Goal: Book appointment/travel/reservation

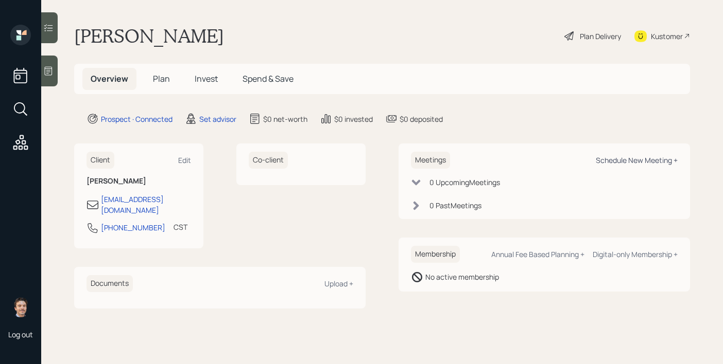
click at [609, 159] on div "Schedule New Meeting +" at bounding box center [637, 160] width 82 height 10
select select "round-[PERSON_NAME]"
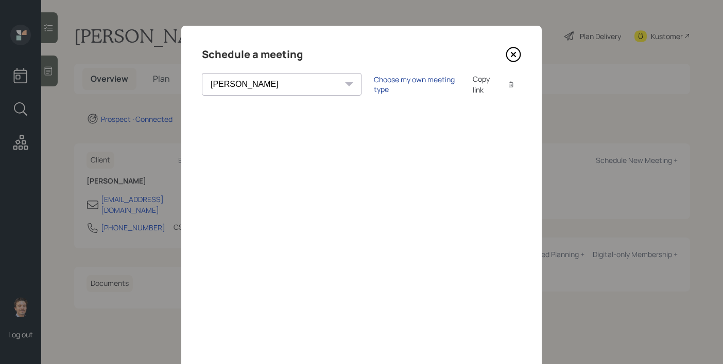
click at [374, 84] on div "Choose my own meeting type" at bounding box center [417, 85] width 86 height 20
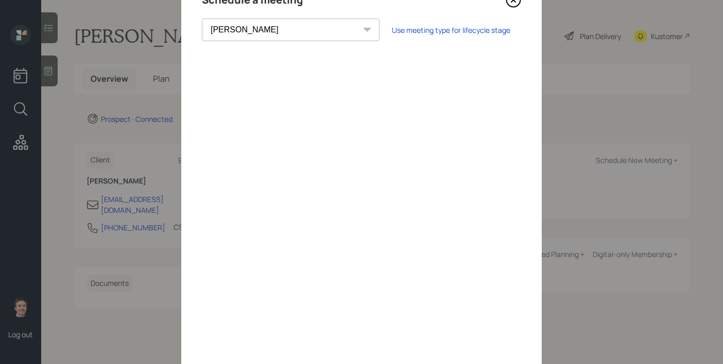
scroll to position [25, 0]
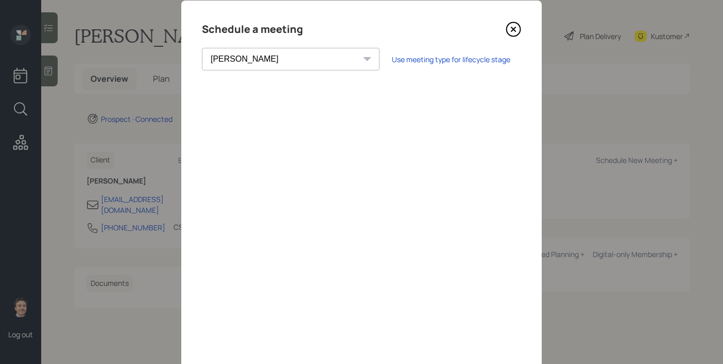
click at [511, 28] on icon at bounding box center [512, 29] width 15 height 15
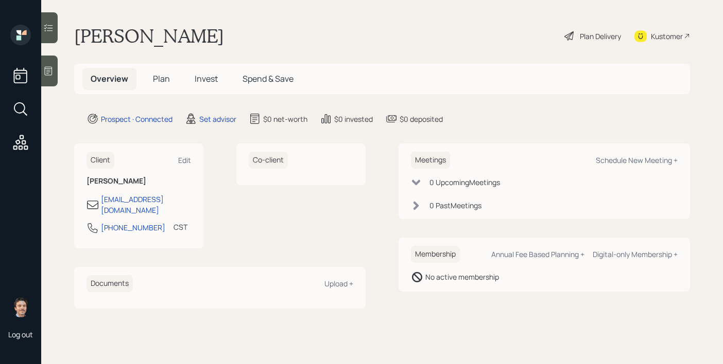
click at [54, 74] on div at bounding box center [49, 71] width 16 height 31
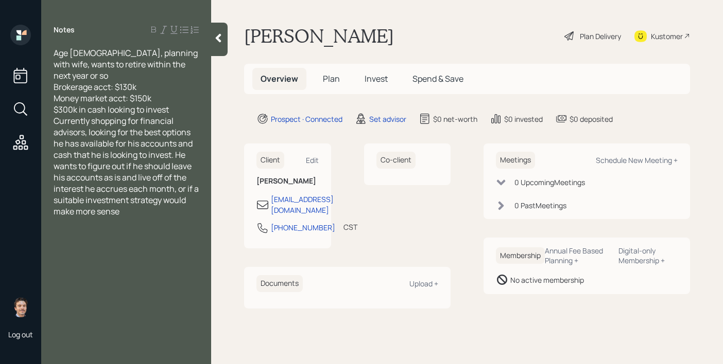
click at [174, 104] on div "$300k in cash looking to invest" at bounding box center [126, 109] width 145 height 11
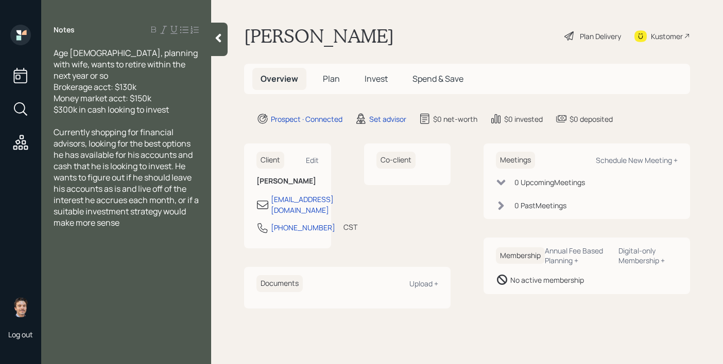
click at [218, 44] on div at bounding box center [219, 39] width 16 height 33
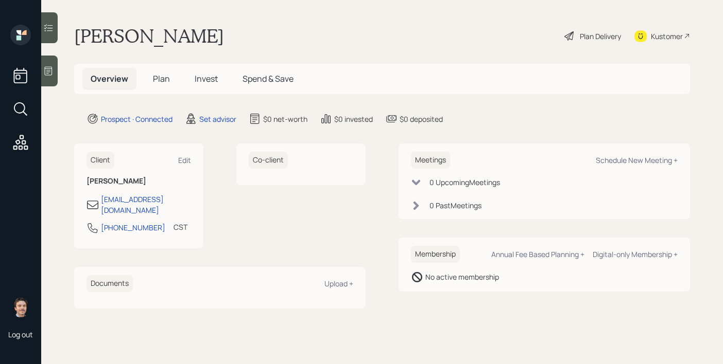
click at [47, 78] on div at bounding box center [49, 71] width 16 height 31
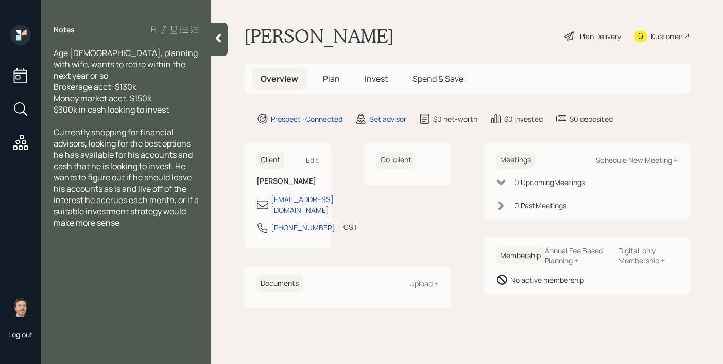
click at [221, 34] on icon at bounding box center [218, 38] width 10 height 10
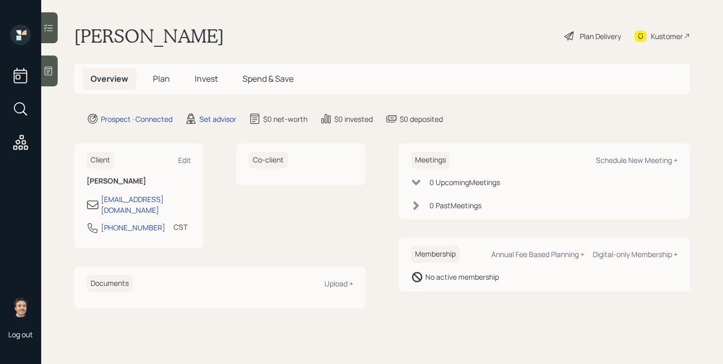
click at [52, 76] on icon at bounding box center [48, 71] width 10 height 10
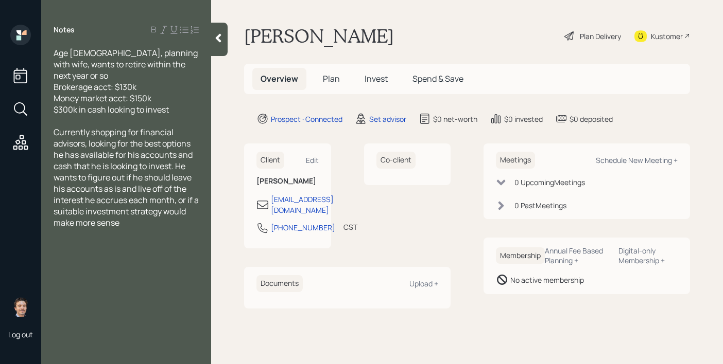
click at [222, 44] on div at bounding box center [219, 39] width 16 height 33
